Goal: Check status: Check status

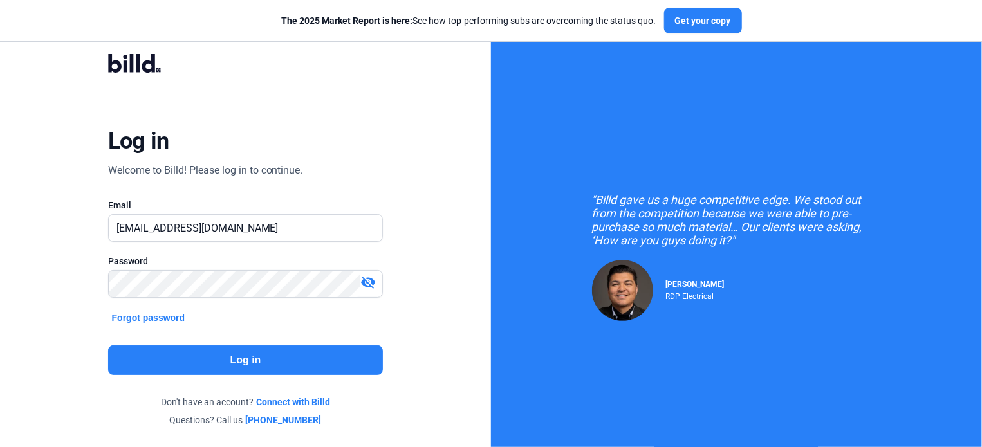
click at [257, 358] on button "Log in" at bounding box center [245, 360] width 275 height 30
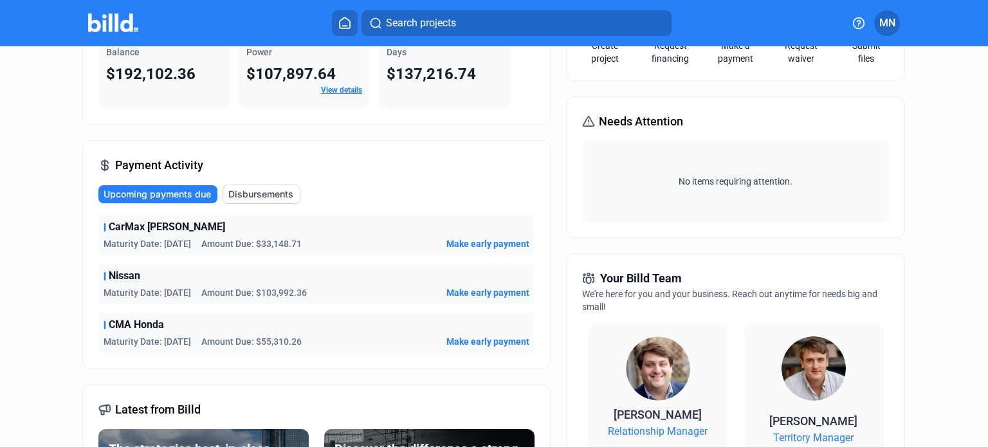
scroll to position [129, 0]
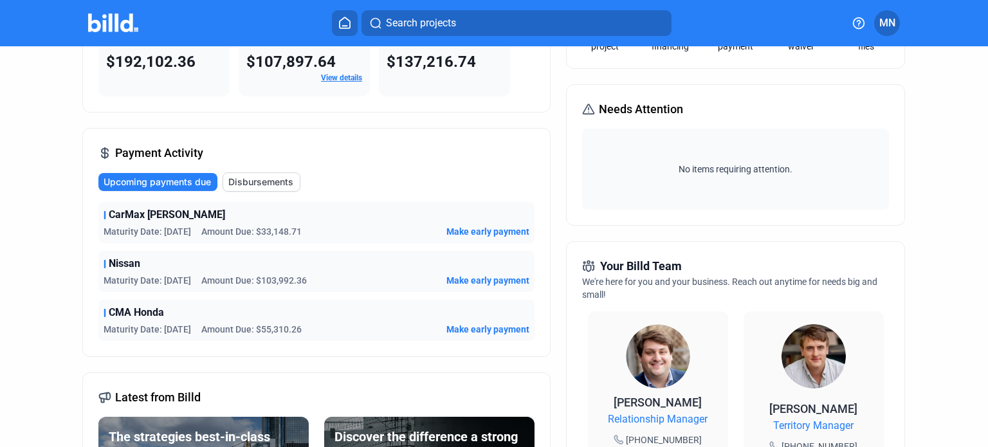
click at [182, 180] on span "Upcoming payments due" at bounding box center [157, 182] width 107 height 13
click at [255, 178] on span "Disbursements" at bounding box center [260, 182] width 65 height 13
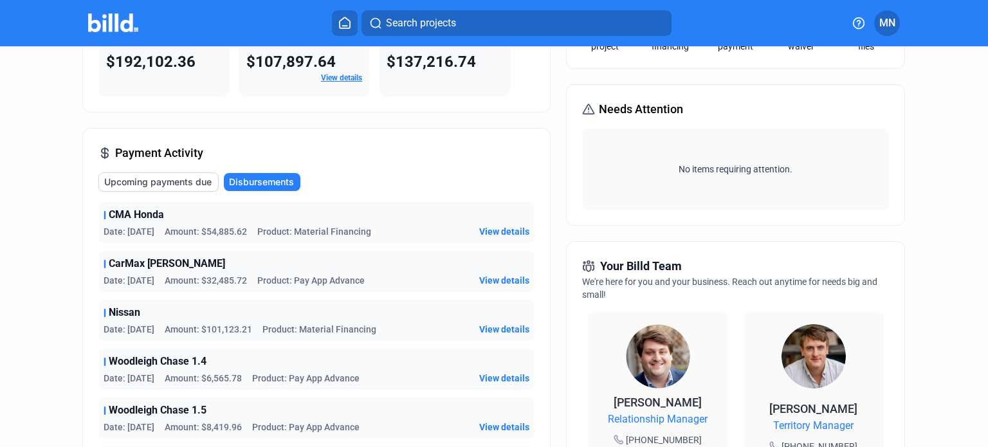
scroll to position [193, 0]
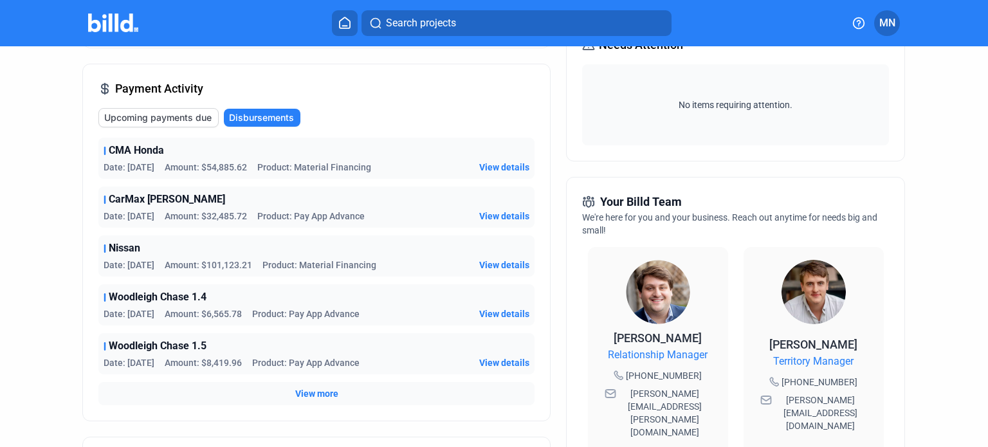
click at [497, 262] on span "View details" at bounding box center [504, 265] width 50 height 13
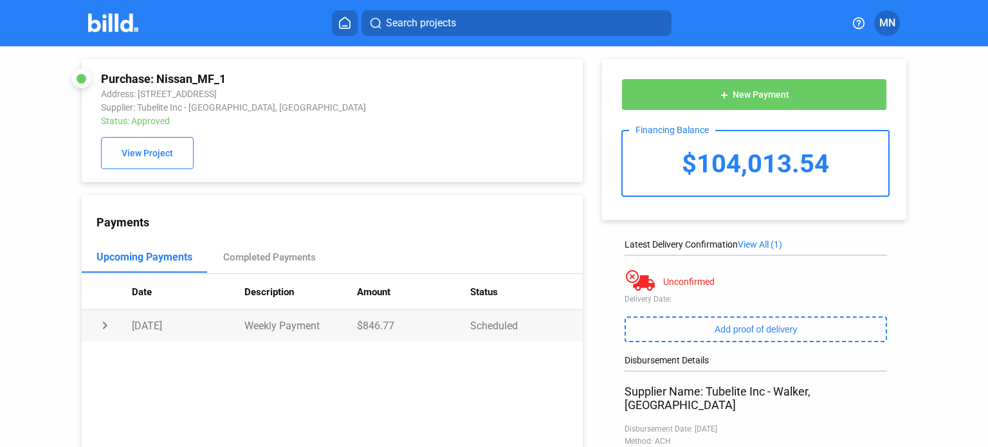
click at [106, 324] on td "chevron_right" at bounding box center [107, 325] width 50 height 31
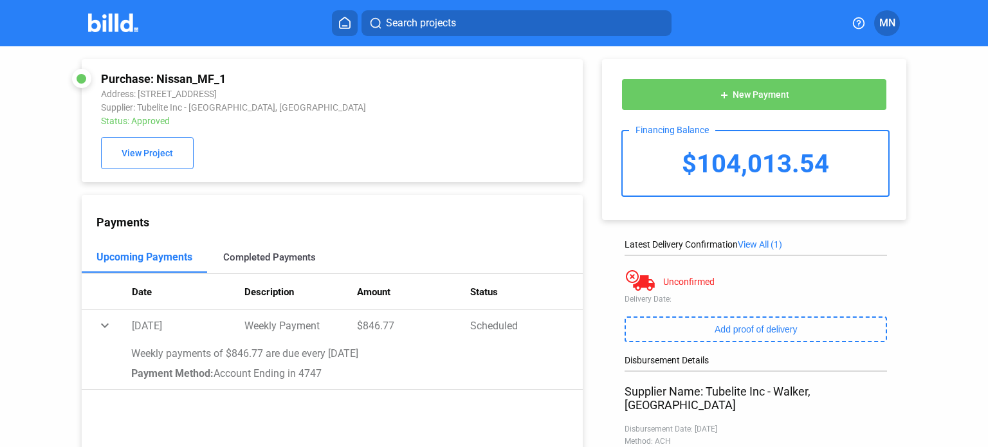
click at [268, 259] on div "Completed Payments" at bounding box center [269, 258] width 93 height 12
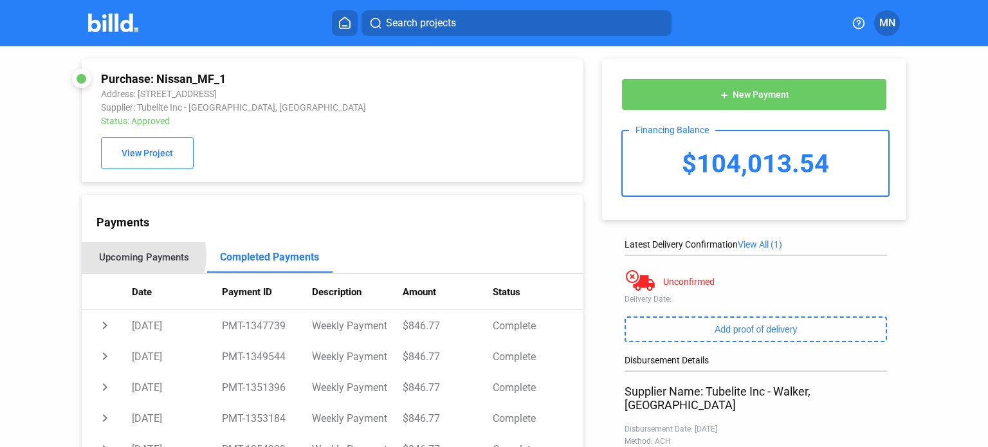
click at [133, 257] on div "Upcoming Payments" at bounding box center [144, 258] width 90 height 12
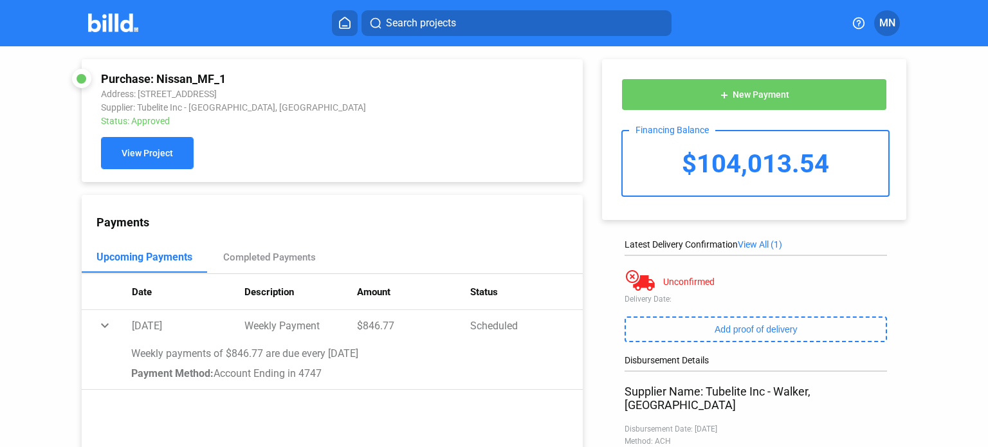
click at [145, 156] on span "View Project" at bounding box center [147, 154] width 51 height 10
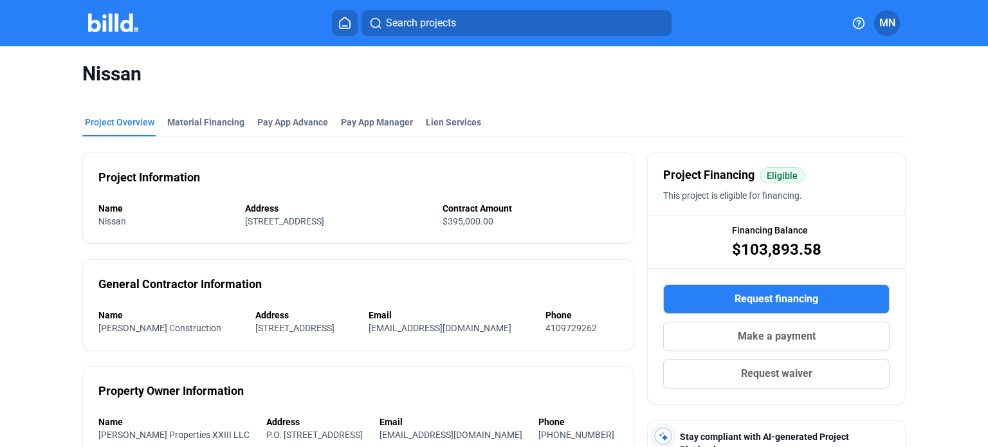
click at [347, 17] on icon at bounding box center [344, 23] width 13 height 12
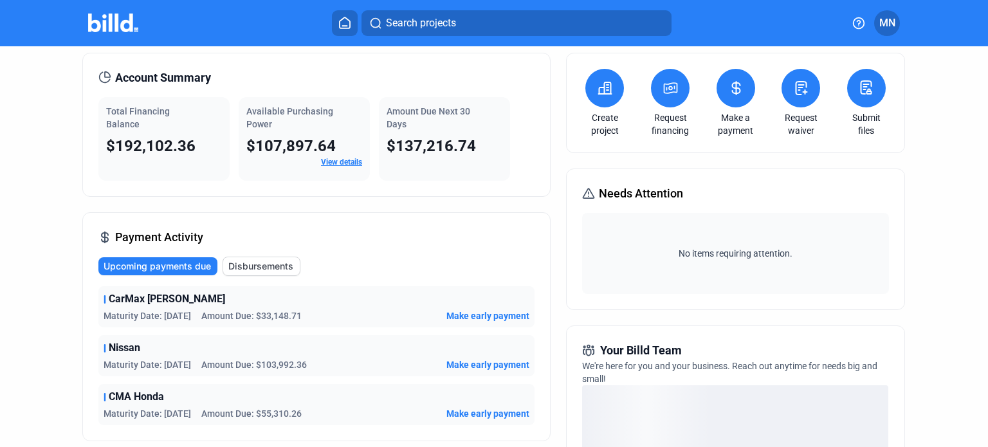
scroll to position [64, 0]
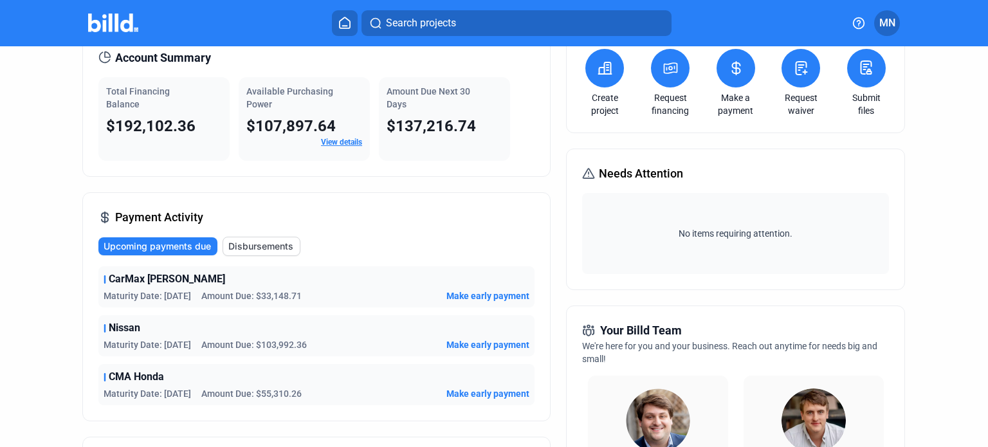
click at [239, 246] on span "Disbursements" at bounding box center [260, 246] width 65 height 13
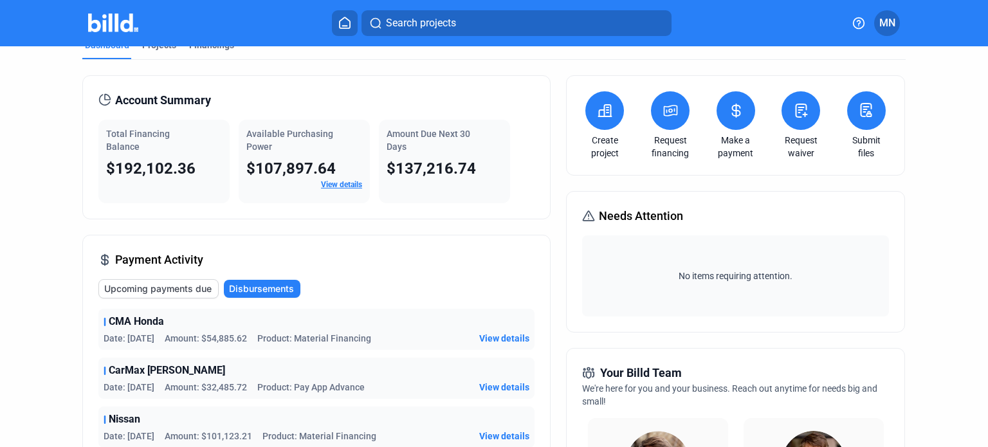
scroll to position [0, 0]
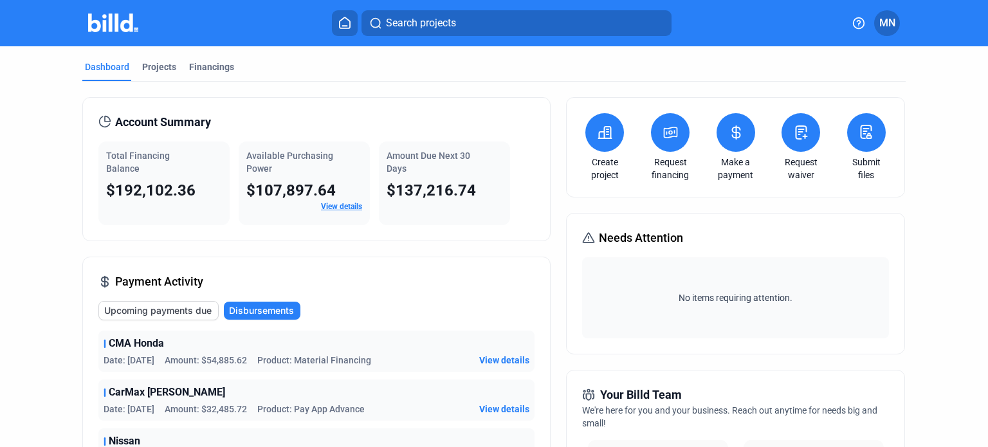
click at [178, 308] on span "Upcoming payments due" at bounding box center [157, 310] width 107 height 13
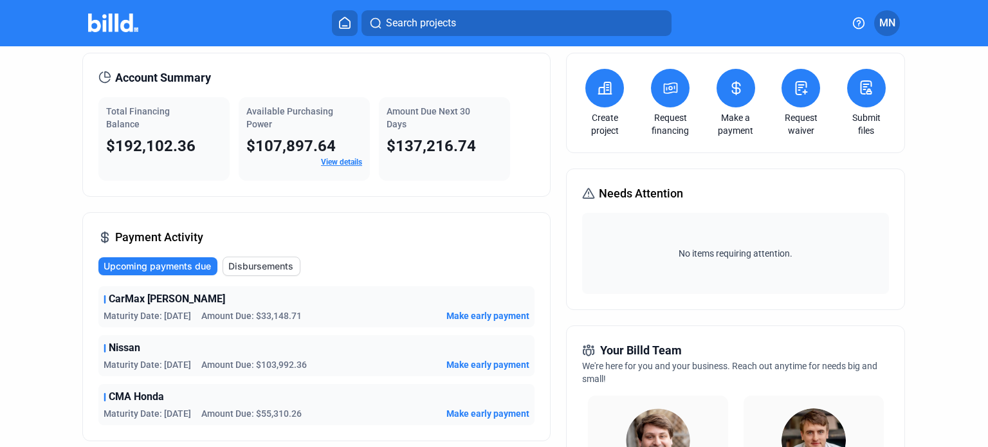
scroll to position [64, 0]
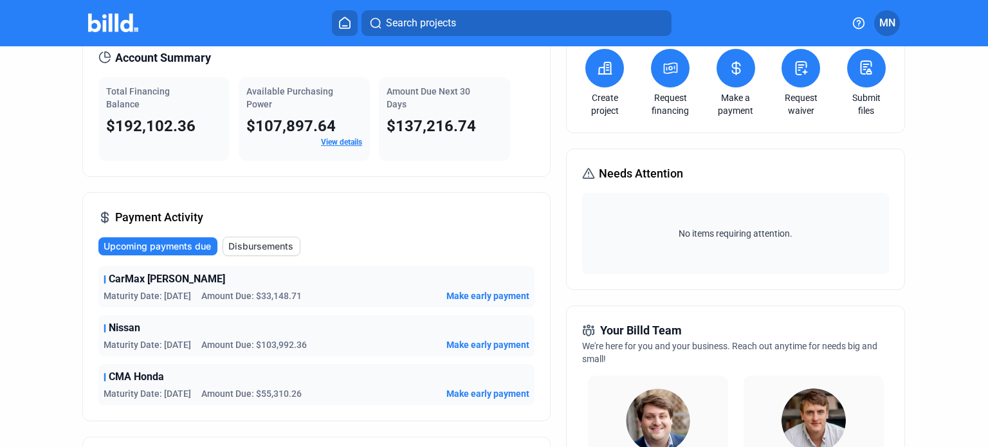
click at [233, 246] on span "Disbursements" at bounding box center [260, 246] width 65 height 13
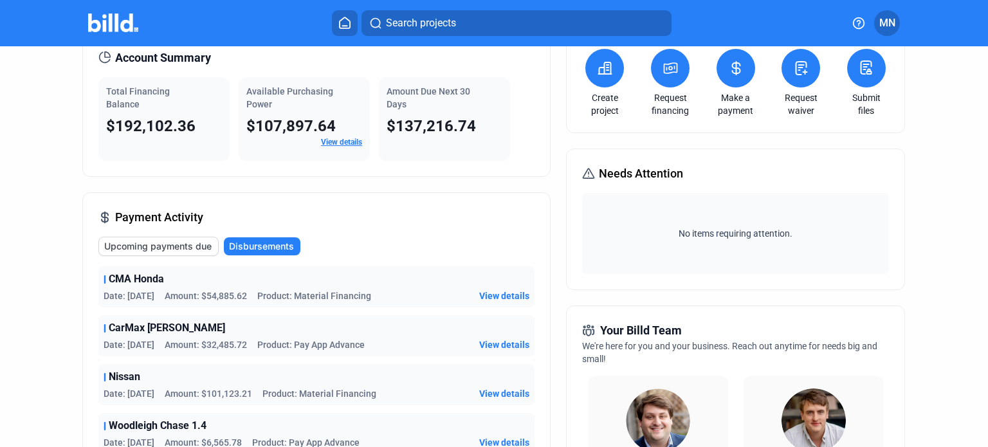
click at [160, 242] on span "Upcoming payments due" at bounding box center [157, 246] width 107 height 13
